Goal: Task Accomplishment & Management: Manage account settings

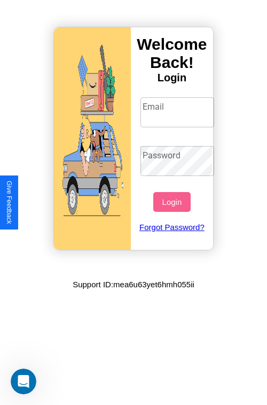
click at [179, 112] on input "Email" at bounding box center [178, 112] width 74 height 30
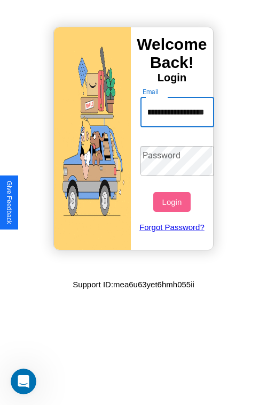
scroll to position [0, 55]
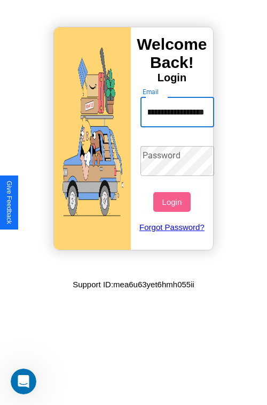
type input "**********"
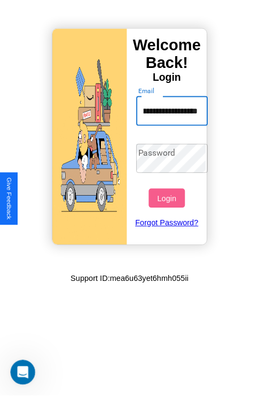
scroll to position [0, 0]
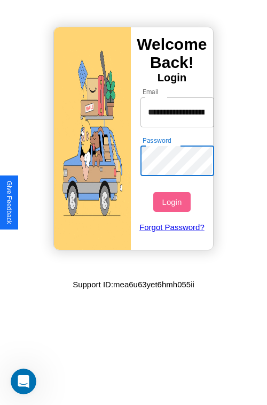
click at [173, 202] on button "Login" at bounding box center [171, 202] width 37 height 20
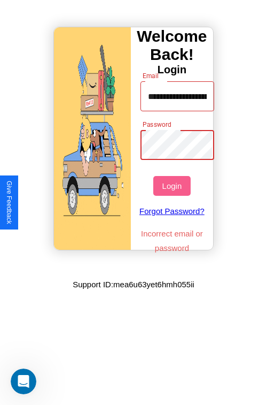
click at [173, 186] on button "Login" at bounding box center [171, 186] width 37 height 20
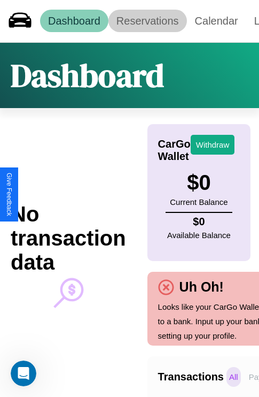
click at [148, 21] on link "Reservations" at bounding box center [148, 21] width 79 height 22
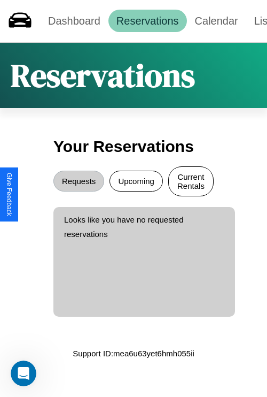
click at [191, 182] on button "Current Rentals" at bounding box center [190, 181] width 45 height 30
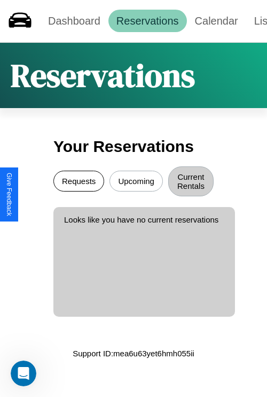
click at [79, 182] on button "Requests" at bounding box center [78, 181] width 51 height 21
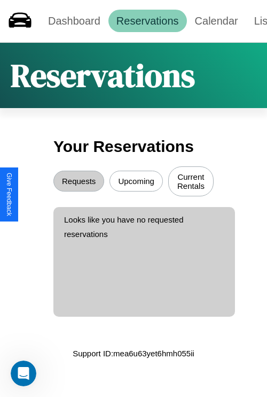
click at [136, 182] on button "Upcoming" at bounding box center [136, 181] width 53 height 21
